Goal: Task Accomplishment & Management: Complete application form

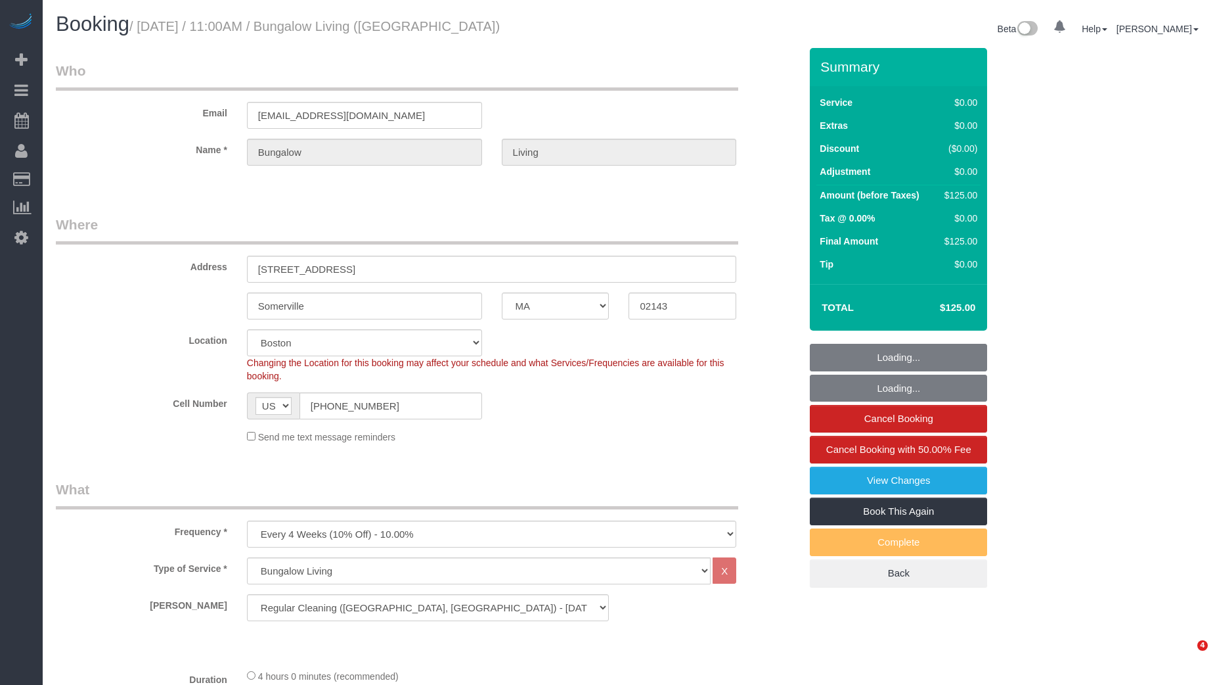
select select "MA"
select select "2"
select select "spot1"
select select "number:89"
select select "number:90"
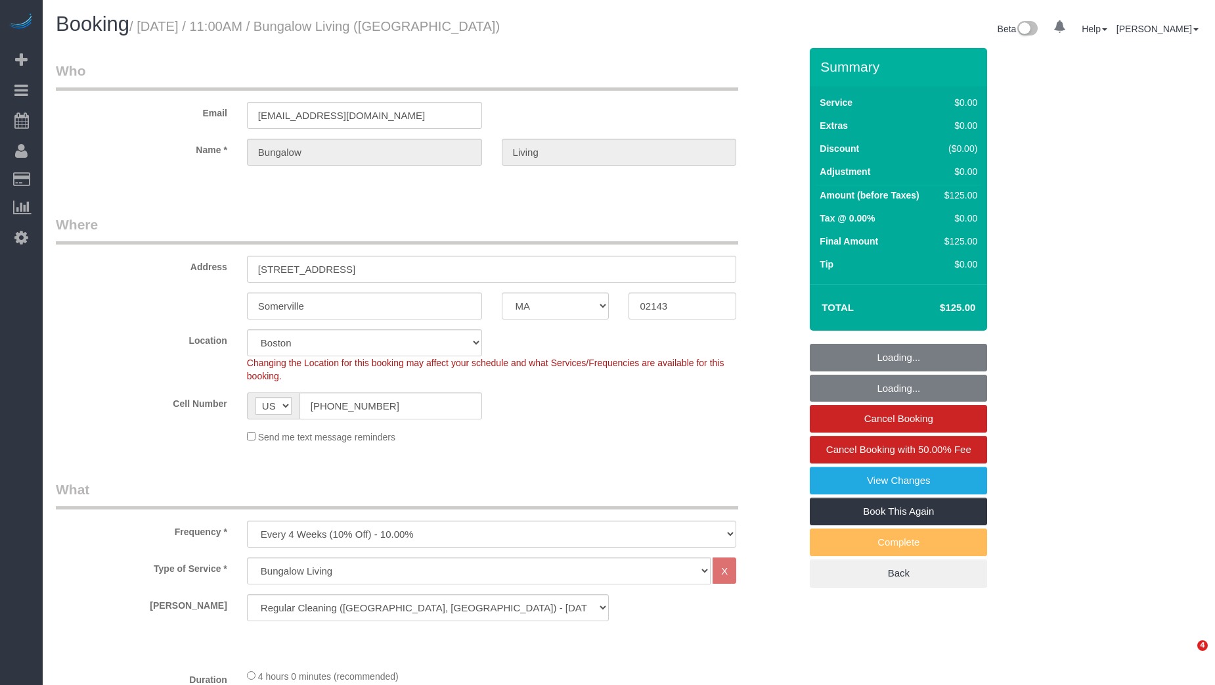
select select "number:15"
select select "number:7"
select select "number:21"
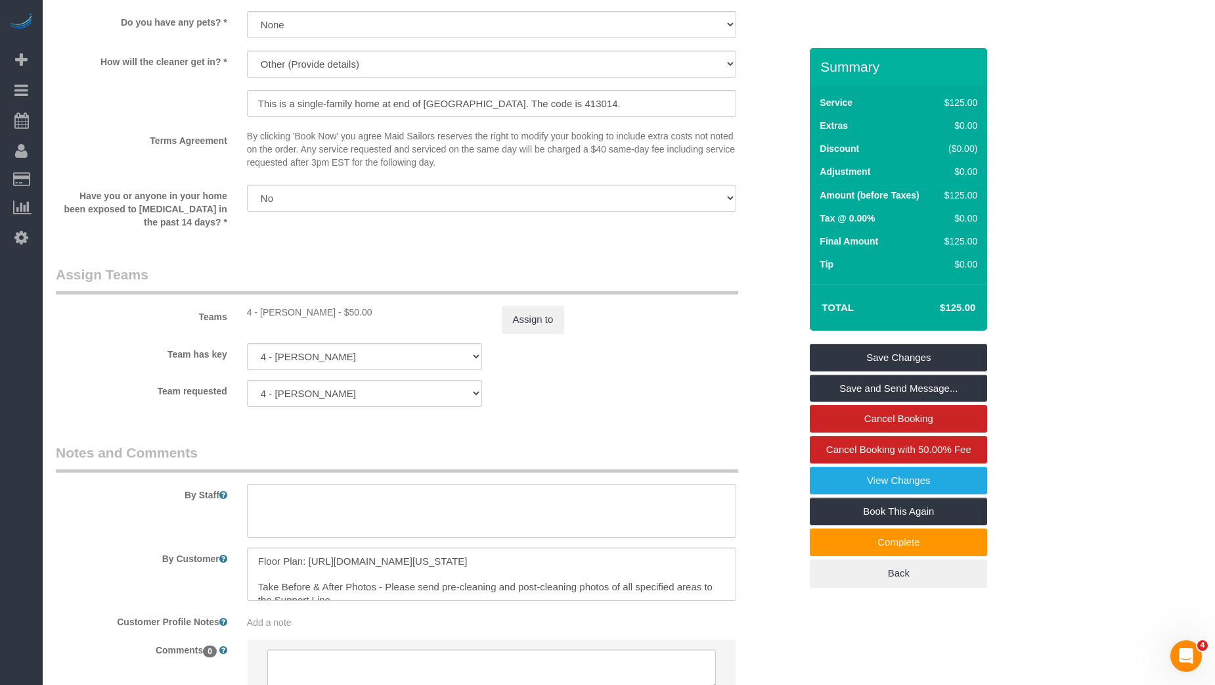
scroll to position [1271, 0]
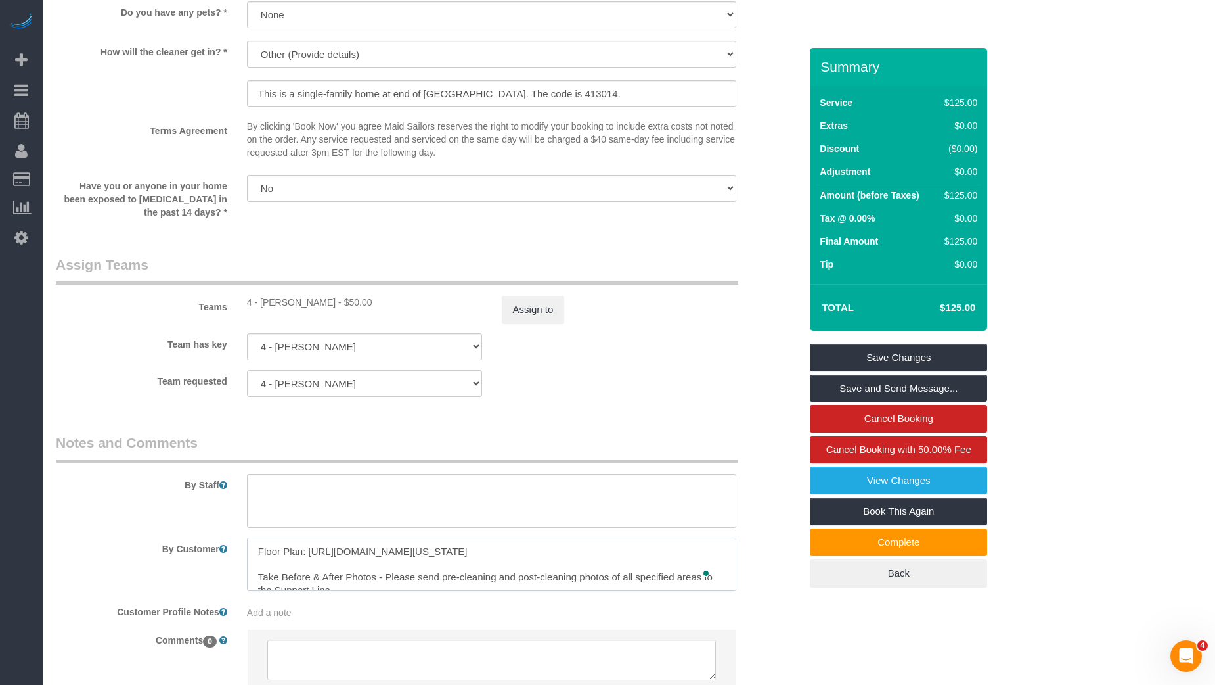
drag, startPoint x: 380, startPoint y: 566, endPoint x: 585, endPoint y: 573, distance: 205.1
click at [585, 573] on textarea "To enrich screen reader interactions, please activate Accessibility in Grammarl…" at bounding box center [492, 564] width 490 height 54
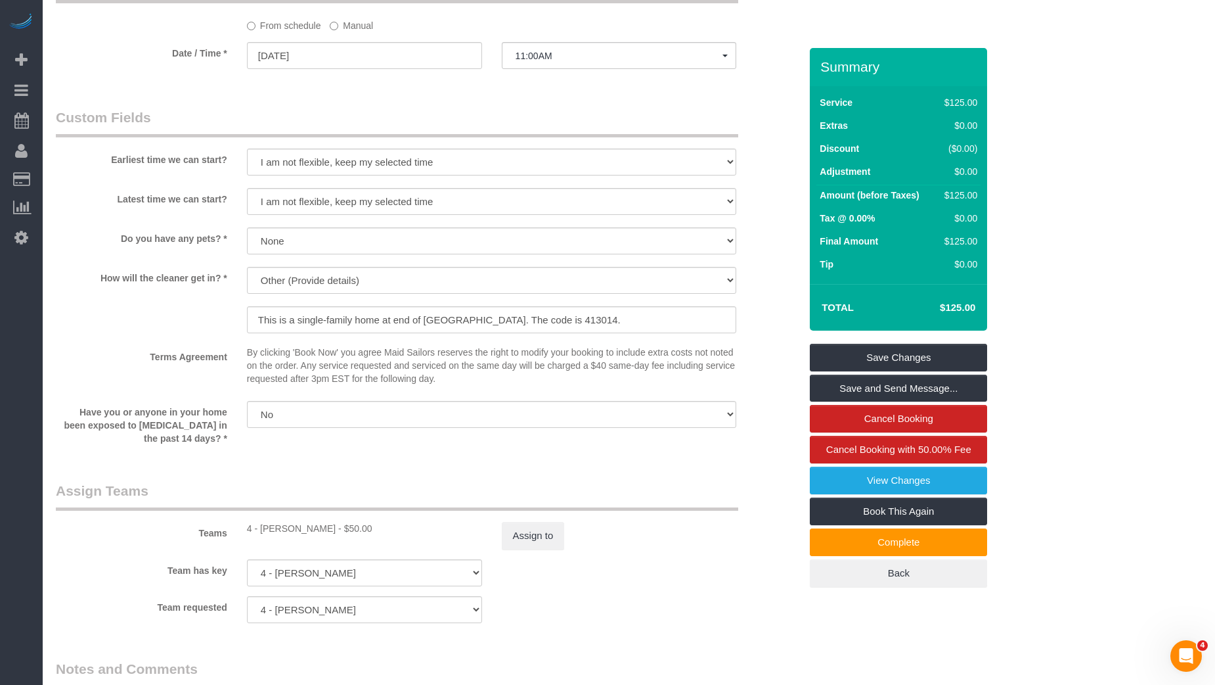
scroll to position [920, 0]
